Goal: Task Accomplishment & Management: Manage account settings

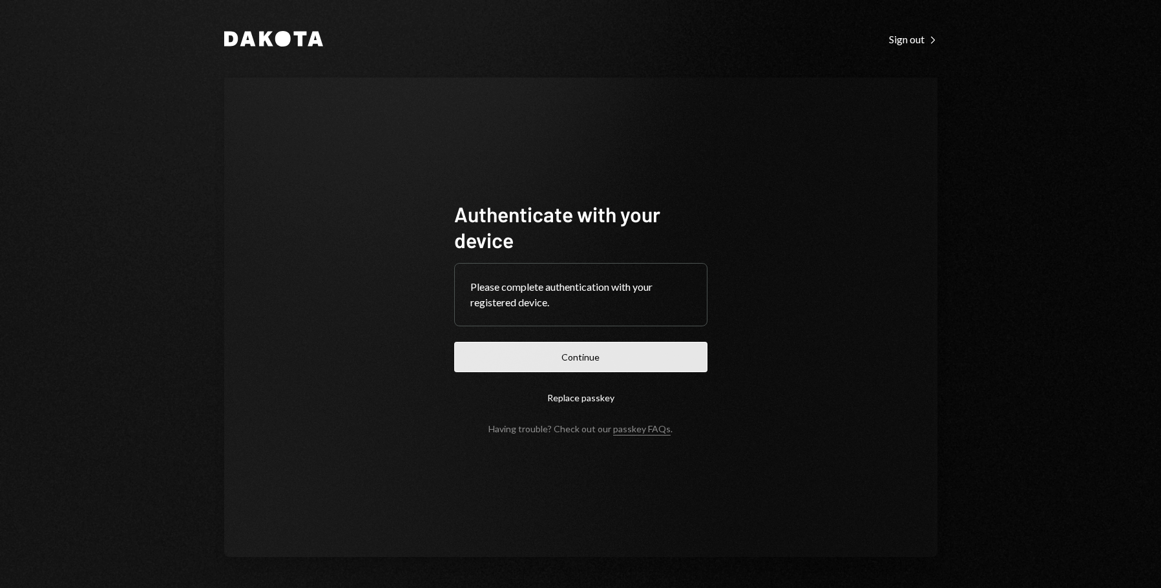
click at [613, 342] on button "Continue" at bounding box center [580, 357] width 253 height 30
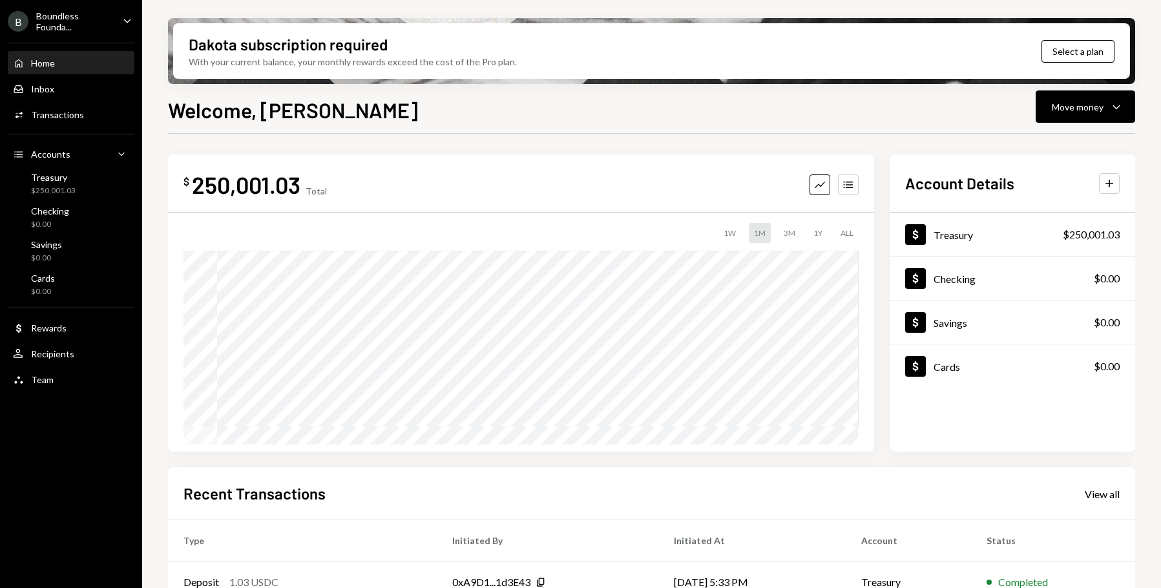
click at [89, 17] on div "Boundless Founda..." at bounding box center [74, 21] width 76 height 22
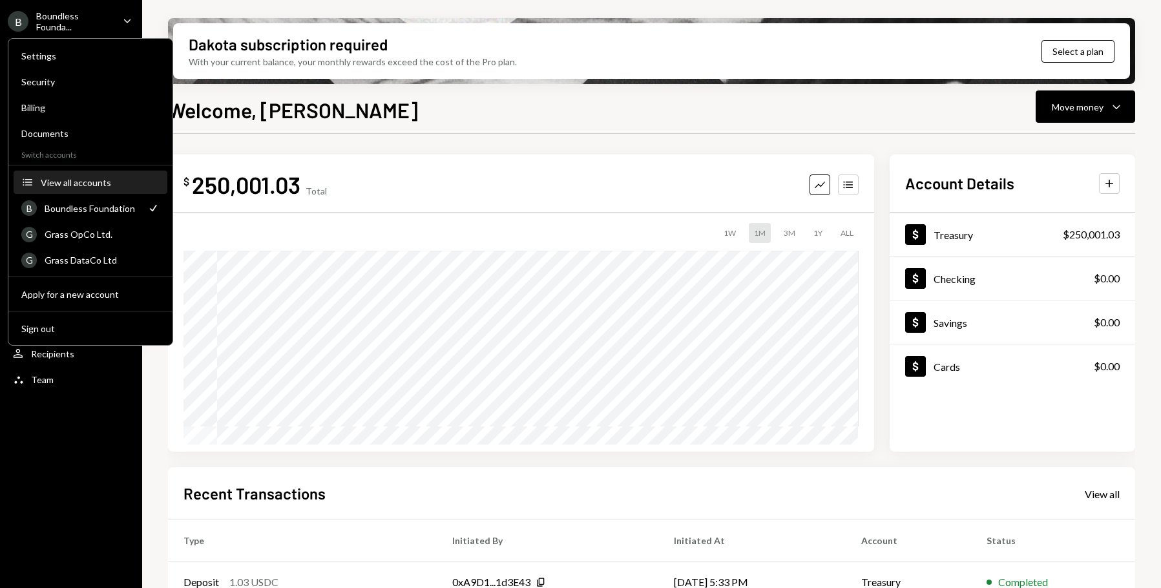
click at [106, 180] on div "View all accounts" at bounding box center [100, 182] width 119 height 11
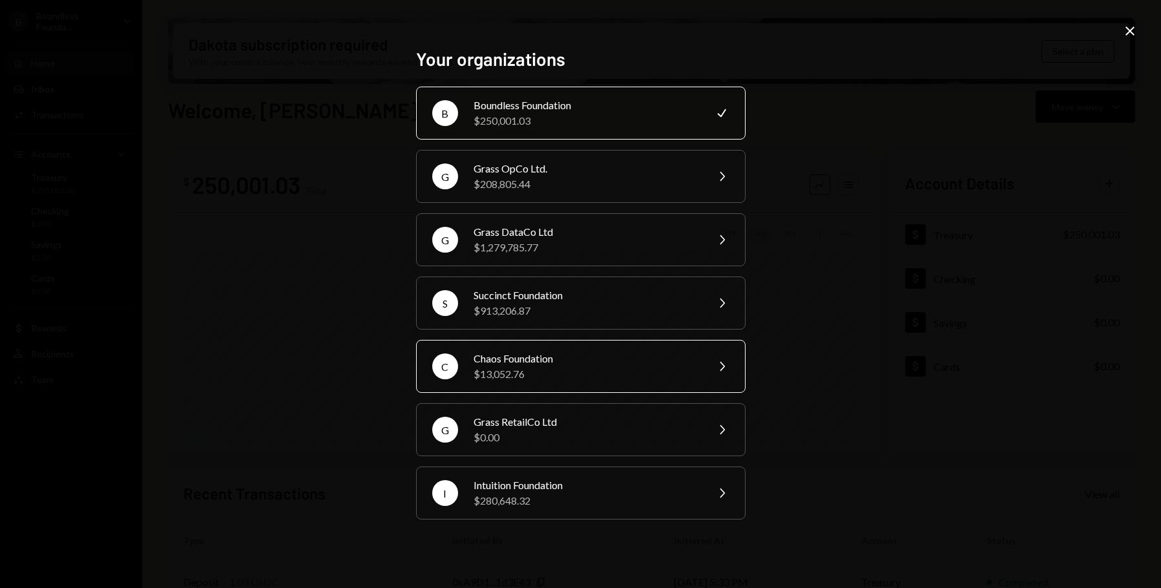
click at [552, 358] on div "Chaos Foundation" at bounding box center [585, 359] width 225 height 16
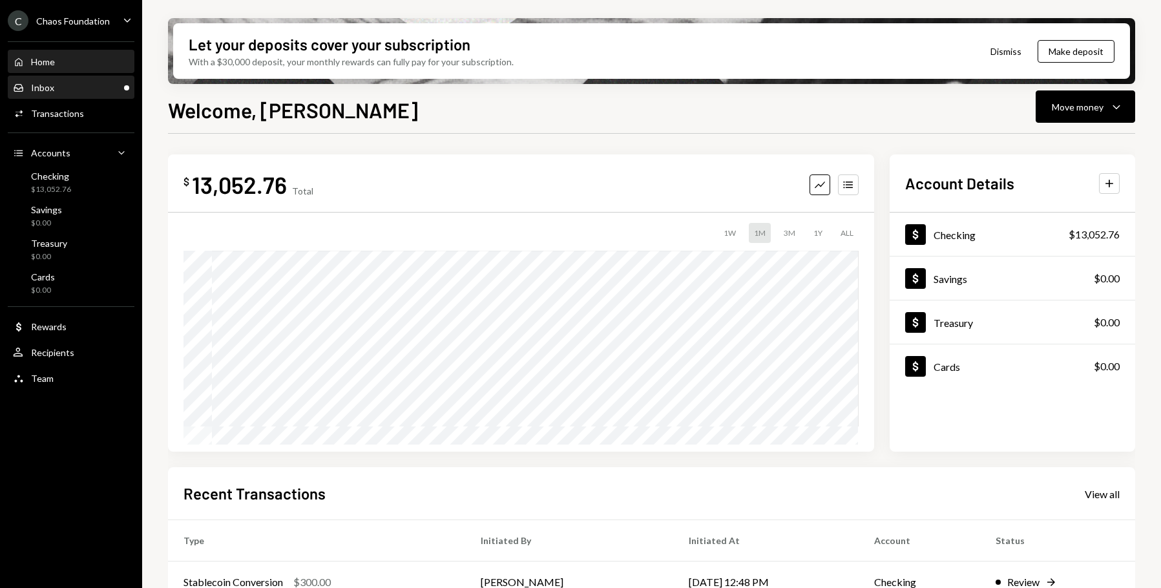
click at [78, 90] on div "Inbox Inbox" at bounding box center [71, 88] width 116 height 12
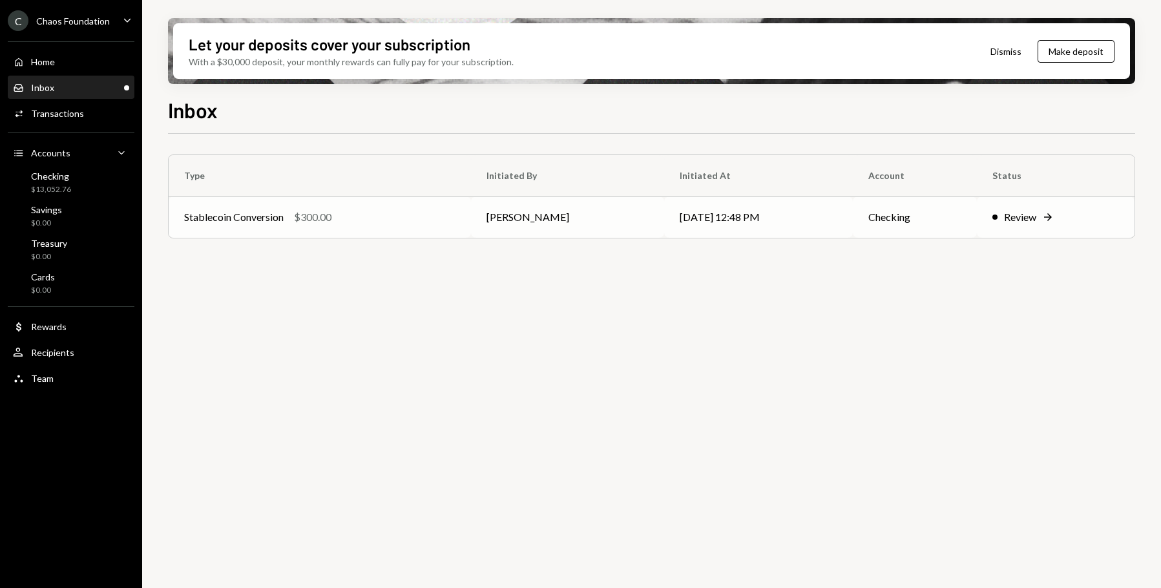
click at [695, 227] on td "08/15/25 12:48 PM" at bounding box center [758, 216] width 189 height 41
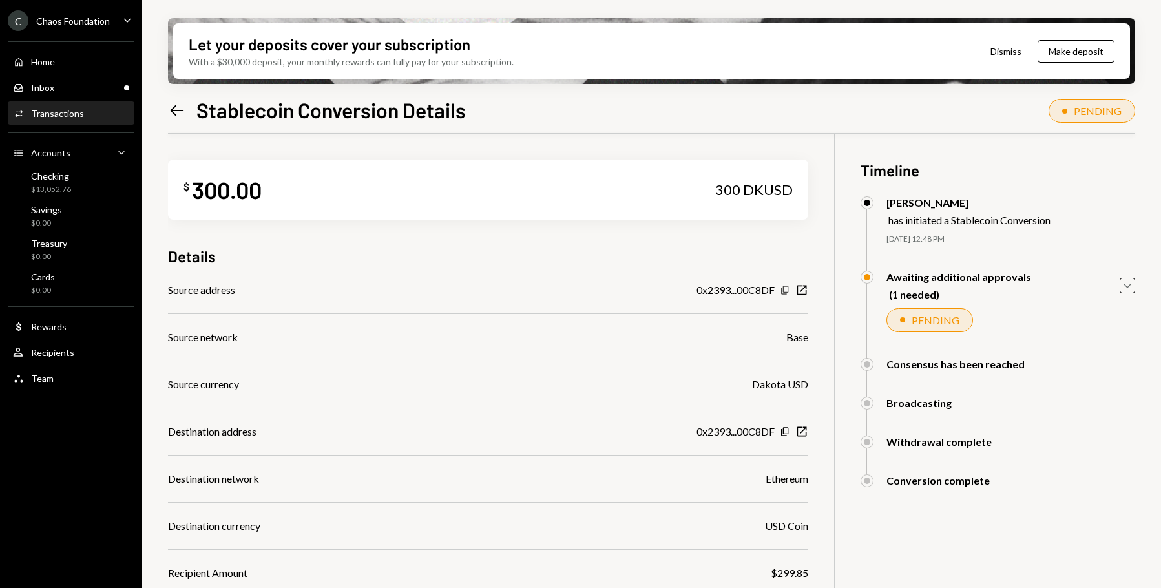
scroll to position [123, 0]
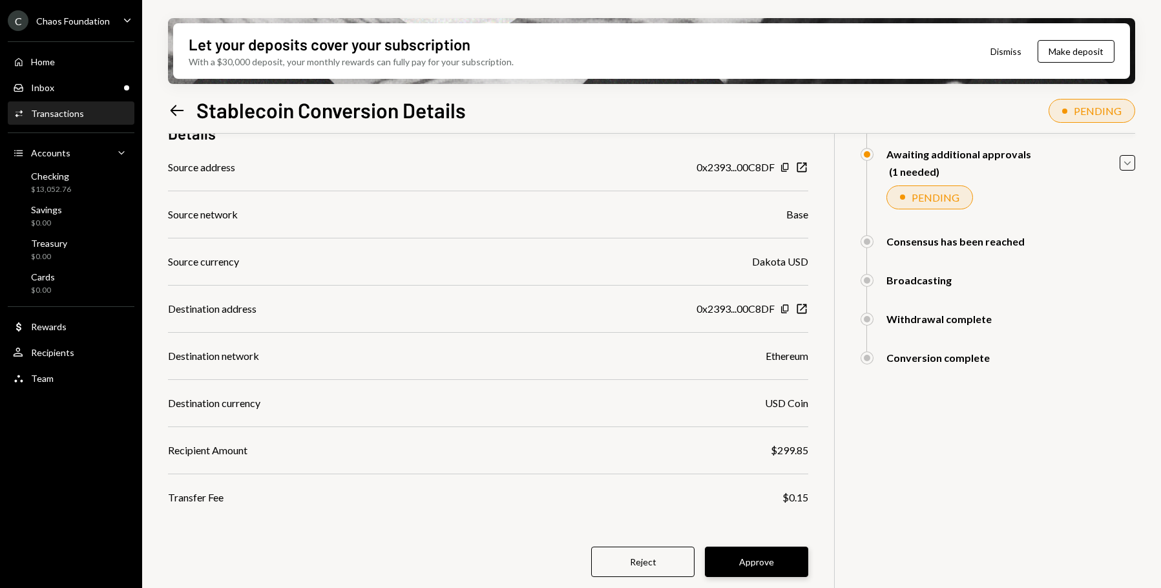
click at [769, 570] on button "Approve" at bounding box center [756, 561] width 103 height 30
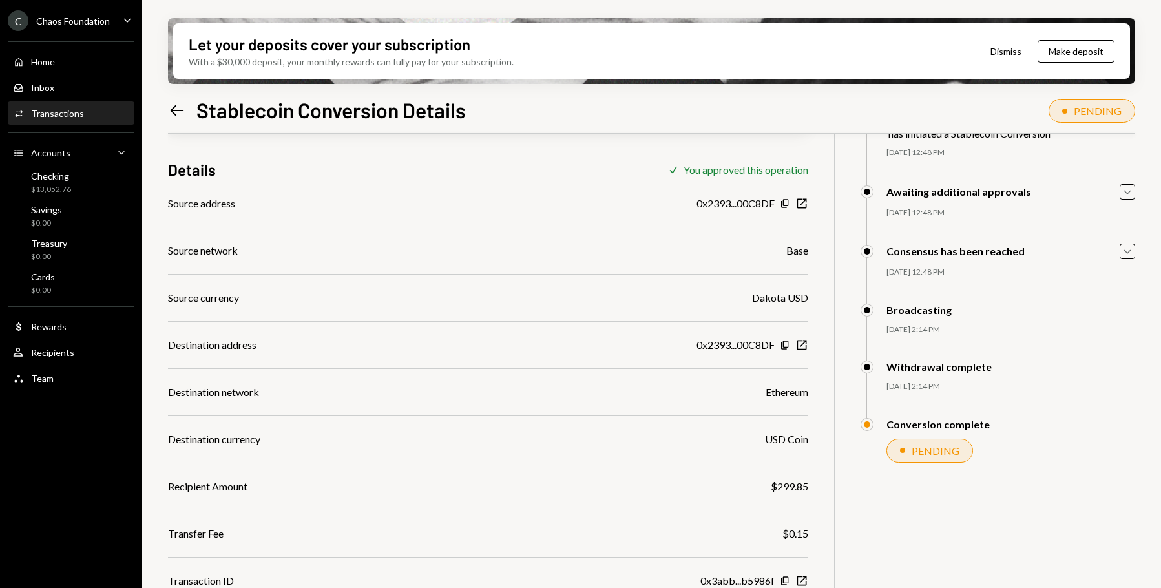
scroll to position [103, 0]
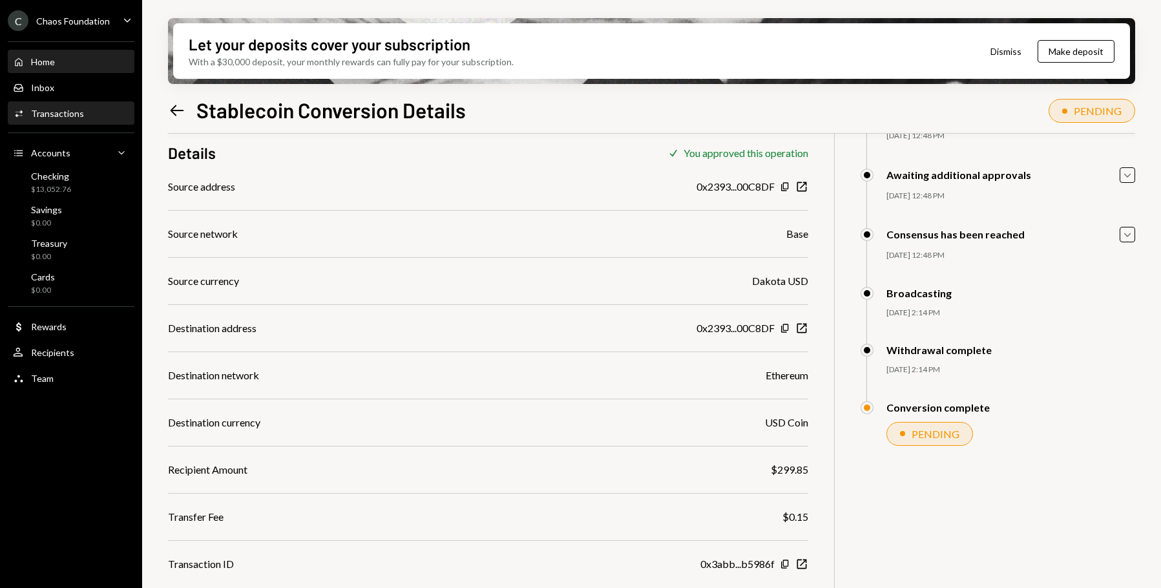
click at [50, 64] on div "Home" at bounding box center [43, 61] width 24 height 11
